Goal: Contribute content

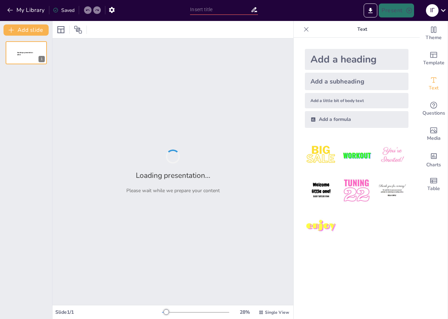
type input "Фотогалерея гуртожитку Дубенської філії: умови проживання"
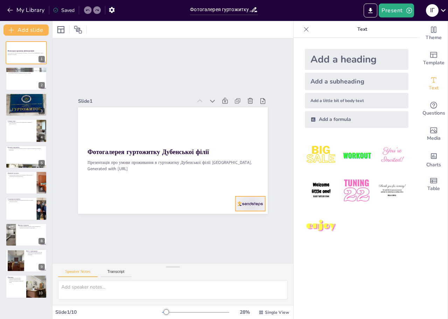
click at [238, 218] on div at bounding box center [221, 231] width 33 height 26
click at [227, 219] on icon at bounding box center [221, 225] width 12 height 12
click at [12, 76] on div at bounding box center [26, 79] width 42 height 24
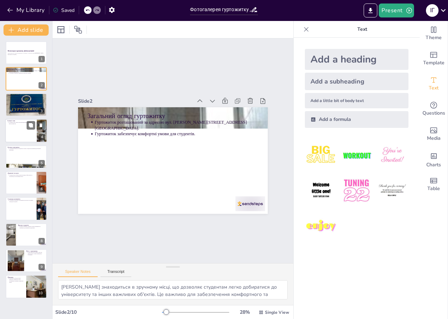
click at [16, 125] on div at bounding box center [26, 131] width 42 height 24
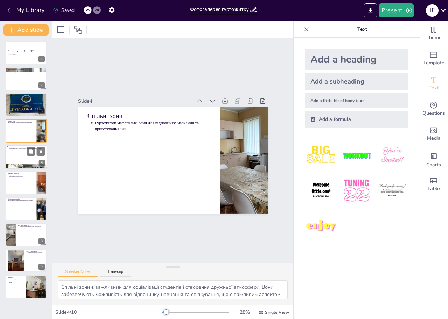
click at [15, 156] on div at bounding box center [26, 157] width 42 height 24
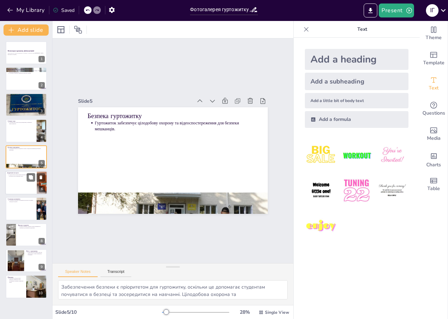
click at [20, 182] on div at bounding box center [26, 183] width 42 height 24
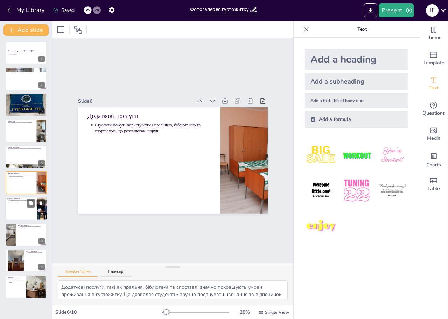
click at [24, 209] on div at bounding box center [26, 209] width 42 height 24
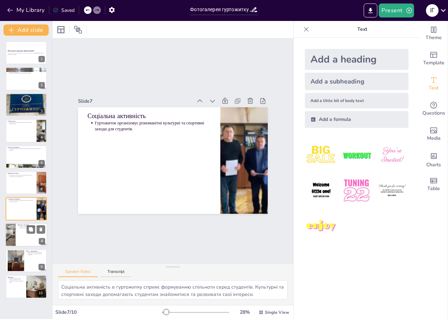
click at [20, 237] on div at bounding box center [26, 235] width 42 height 24
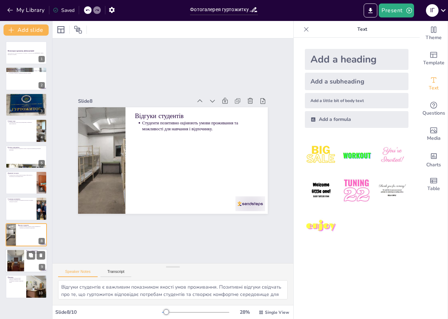
click at [24, 258] on div at bounding box center [15, 261] width 17 height 22
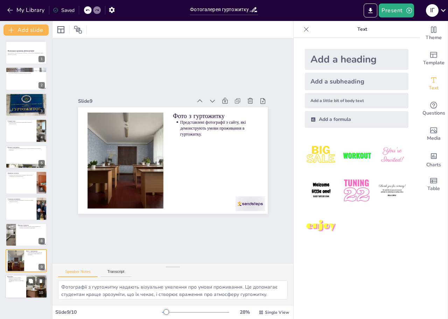
click at [16, 289] on div at bounding box center [26, 287] width 42 height 24
type textarea "Підсумовуючи, гуртожиток Дубенської філії є відмінним місцем для проживання сту…"
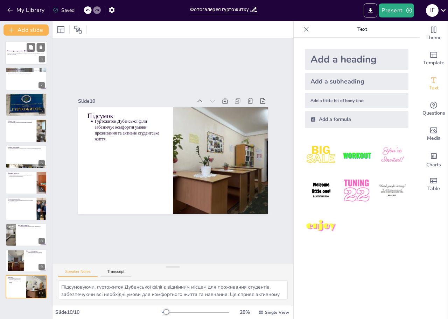
click at [22, 54] on p "Презентація про умови проживання в гуртожитку Дубенської філії [GEOGRAPHIC_DATA…" at bounding box center [26, 53] width 38 height 1
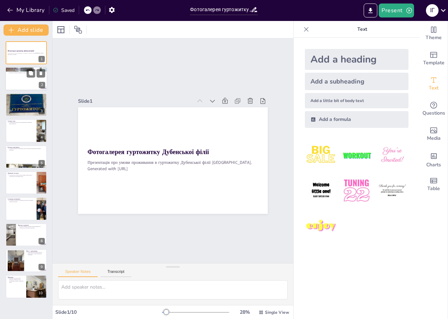
click at [16, 71] on p "Гуртожиток розташований за адресою вул. [PERSON_NAME][STREET_ADDRESS] [GEOGRAPH…" at bounding box center [27, 71] width 36 height 3
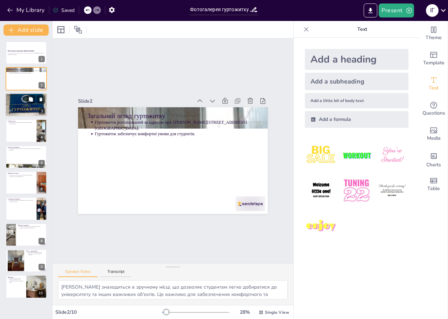
click at [15, 99] on div at bounding box center [26, 105] width 42 height 56
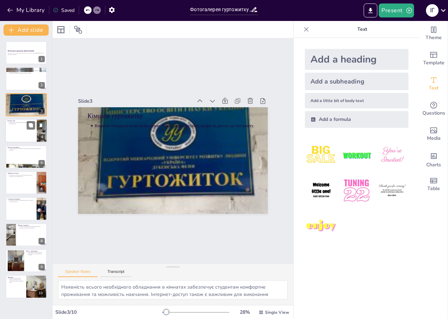
click at [30, 130] on div "Спільні зони Гуртожиток має спільні зони для відпочинку, навчання та приготуван…" at bounding box center [26, 131] width 42 height 24
type textarea "Спільні зони є важливими для соціалізації студентів і створення дружньої атмосф…"
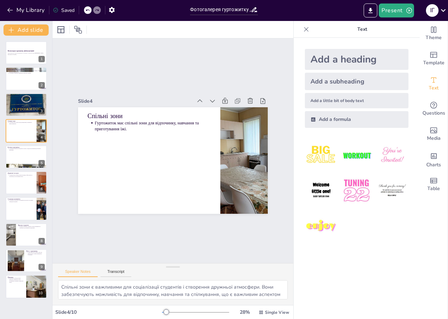
click at [156, 0] on div "My Library Saved" at bounding box center [93, 10] width 186 height 20
